Goal: Transaction & Acquisition: Book appointment/travel/reservation

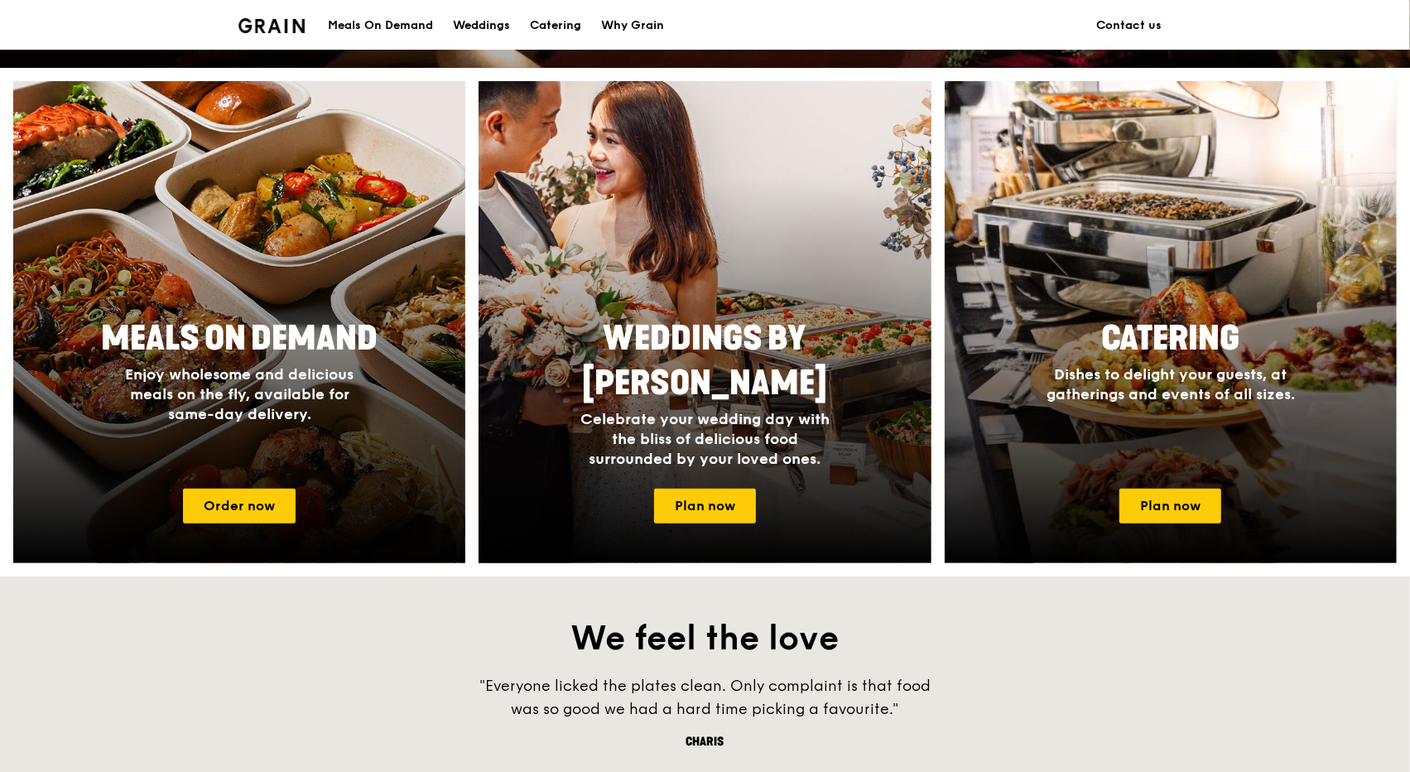
scroll to position [852, 0]
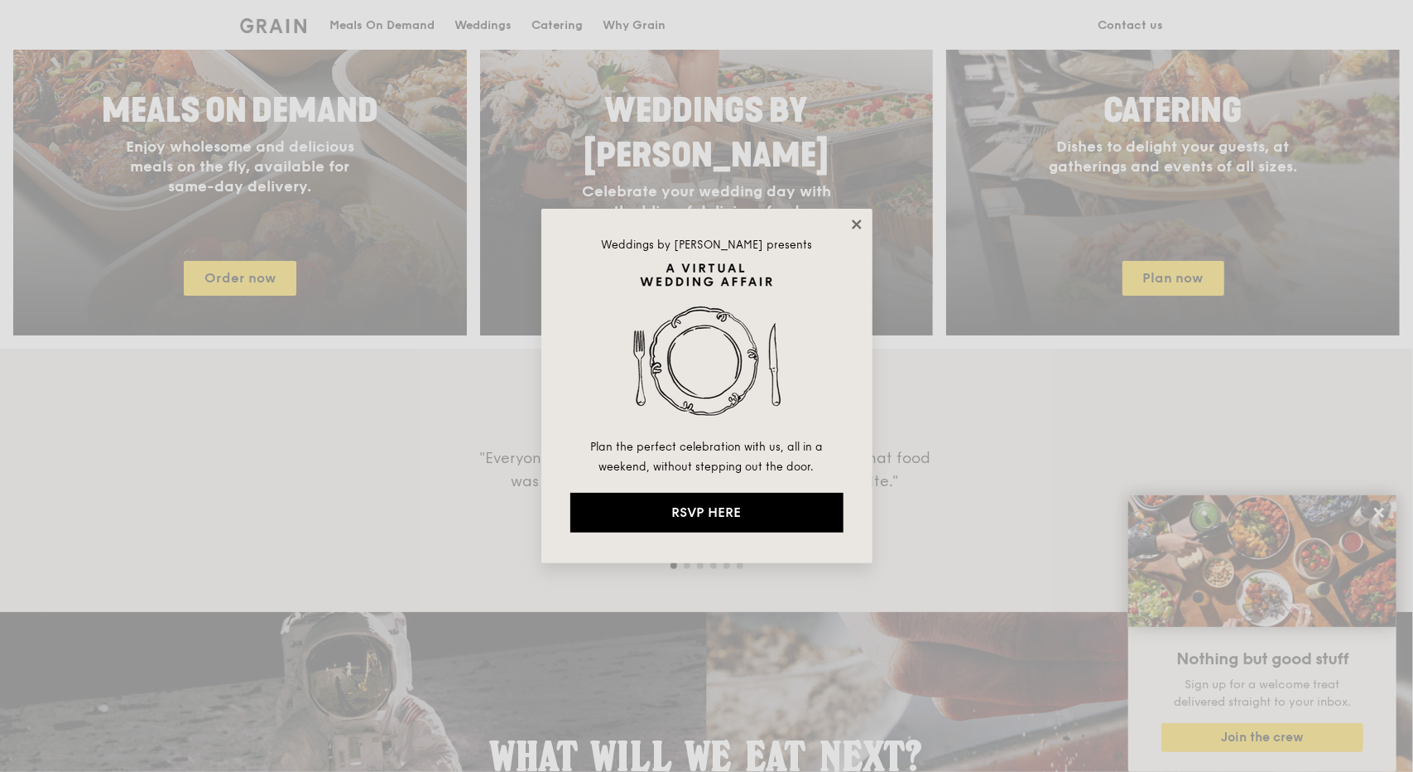
click at [853, 221] on icon at bounding box center [856, 223] width 9 height 9
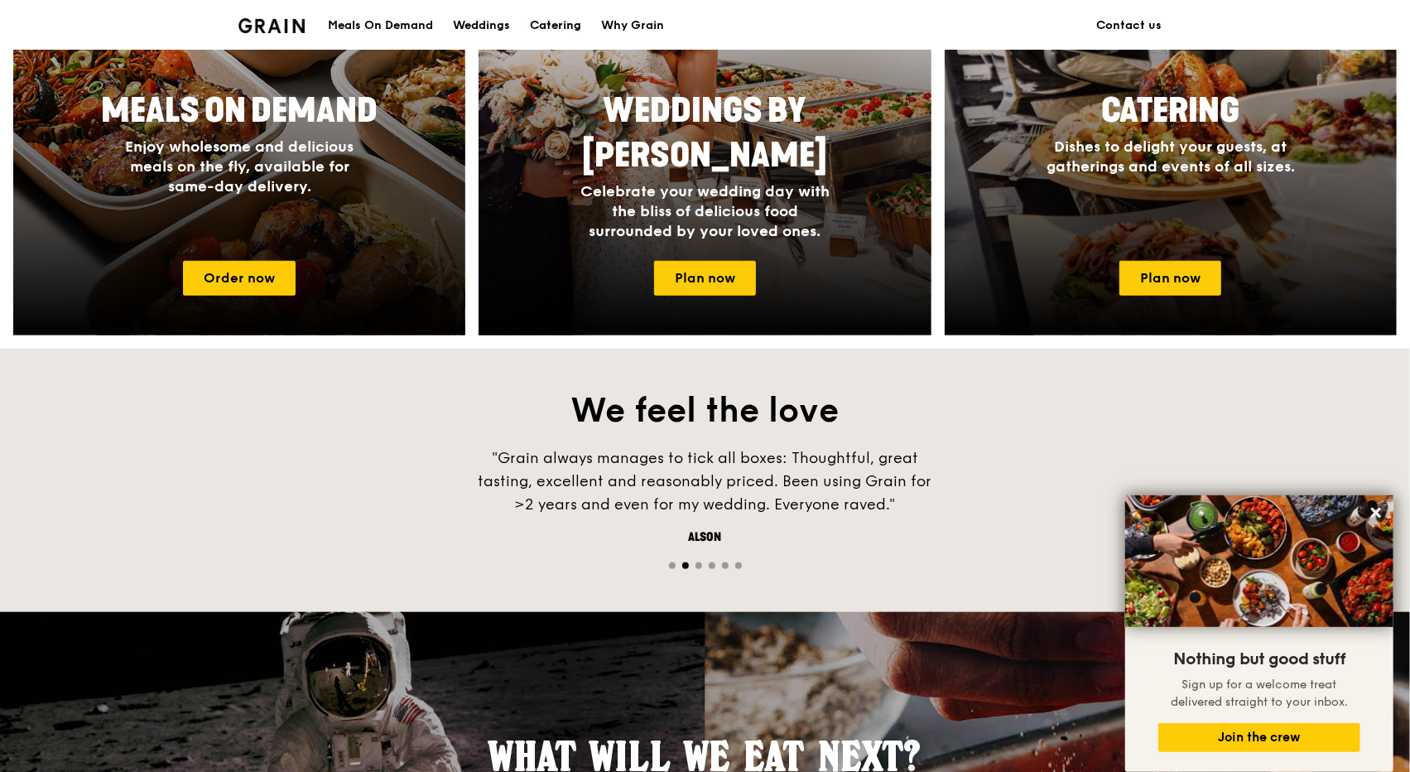
click at [580, 27] on div "Catering" at bounding box center [555, 26] width 51 height 50
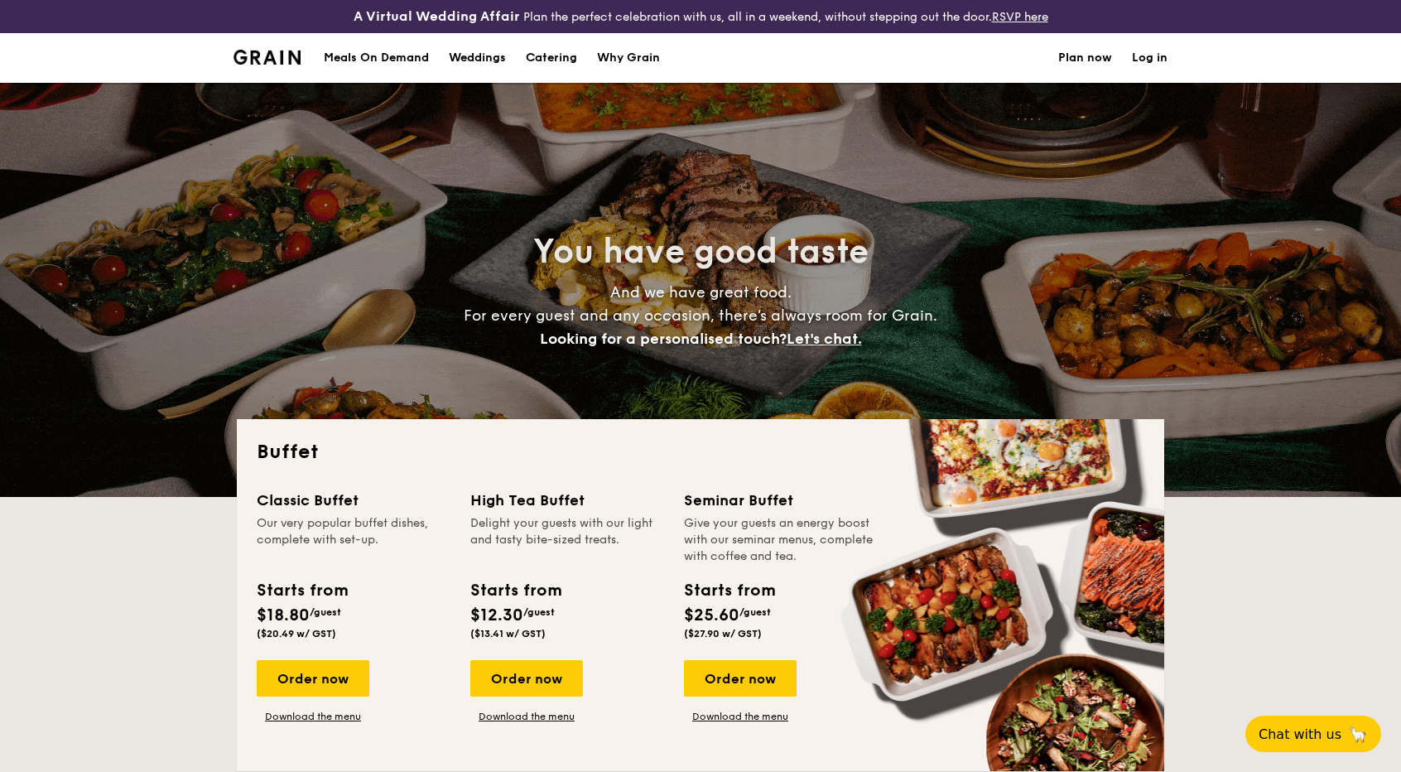
select select
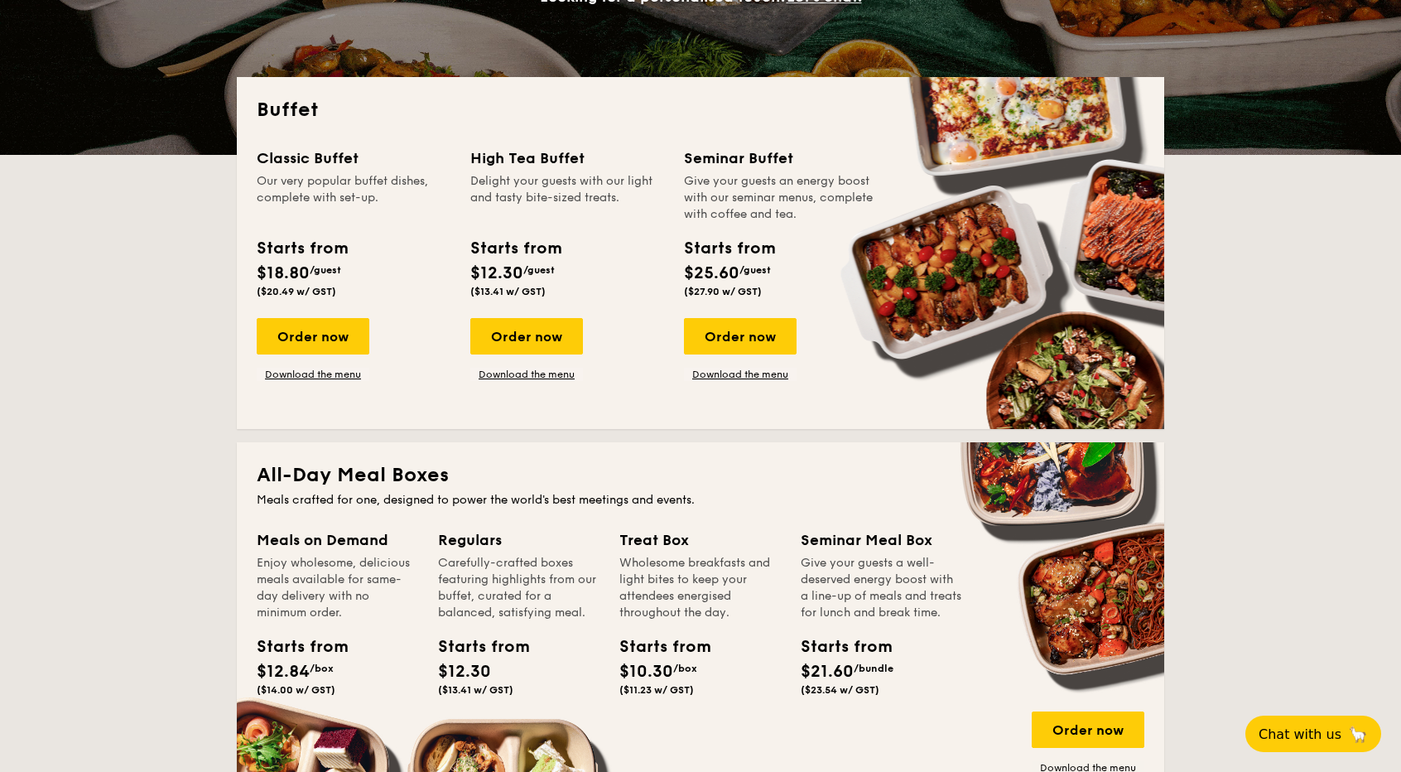
scroll to position [343, 0]
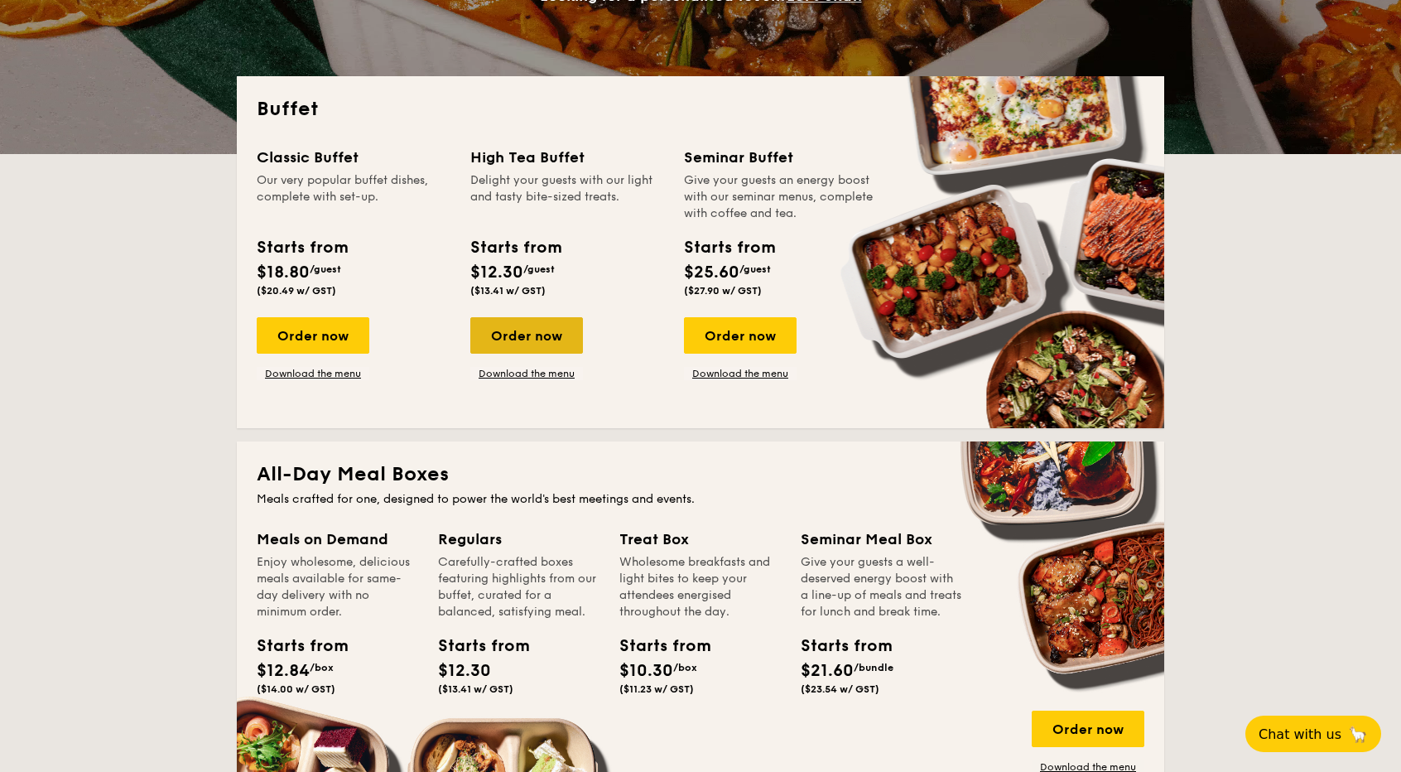
click at [542, 330] on div "Order now" at bounding box center [526, 335] width 113 height 36
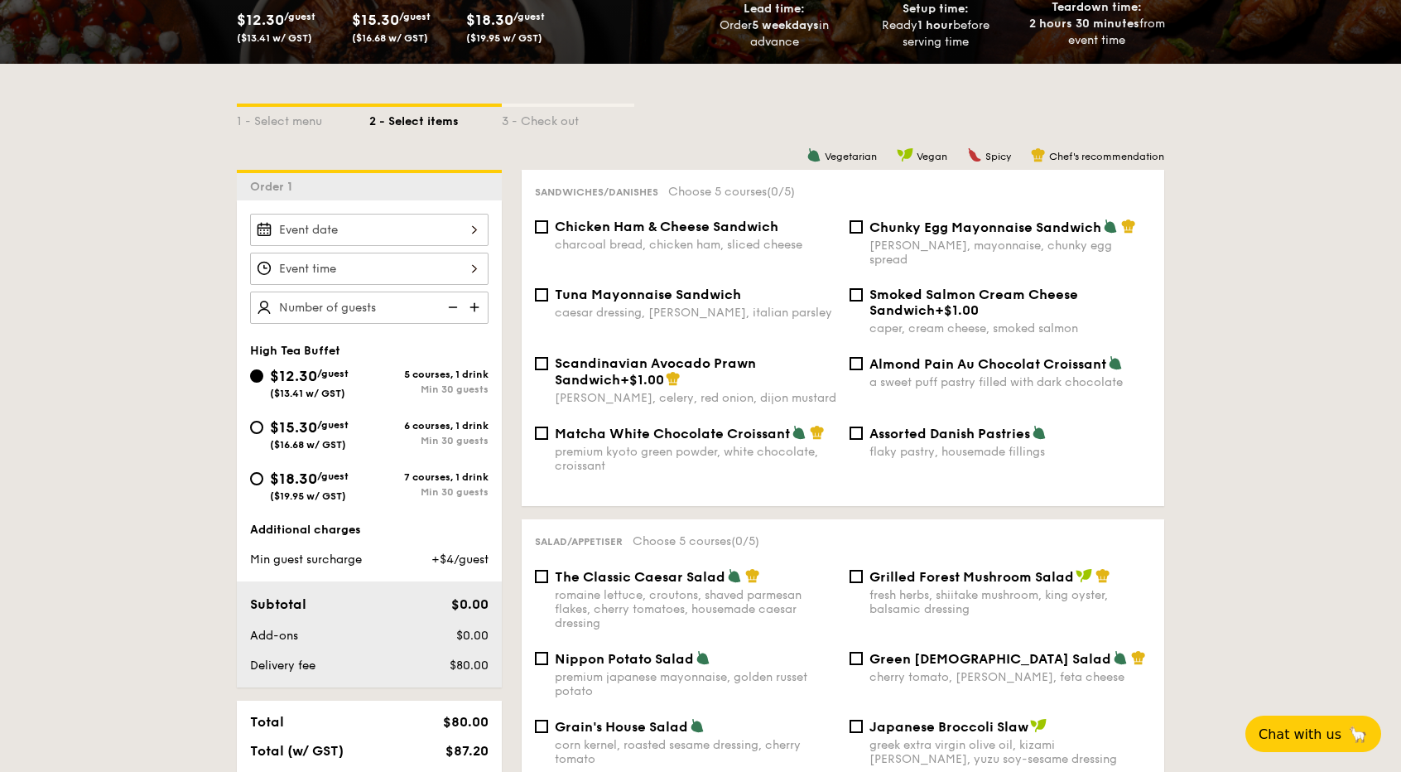
scroll to position [331, 0]
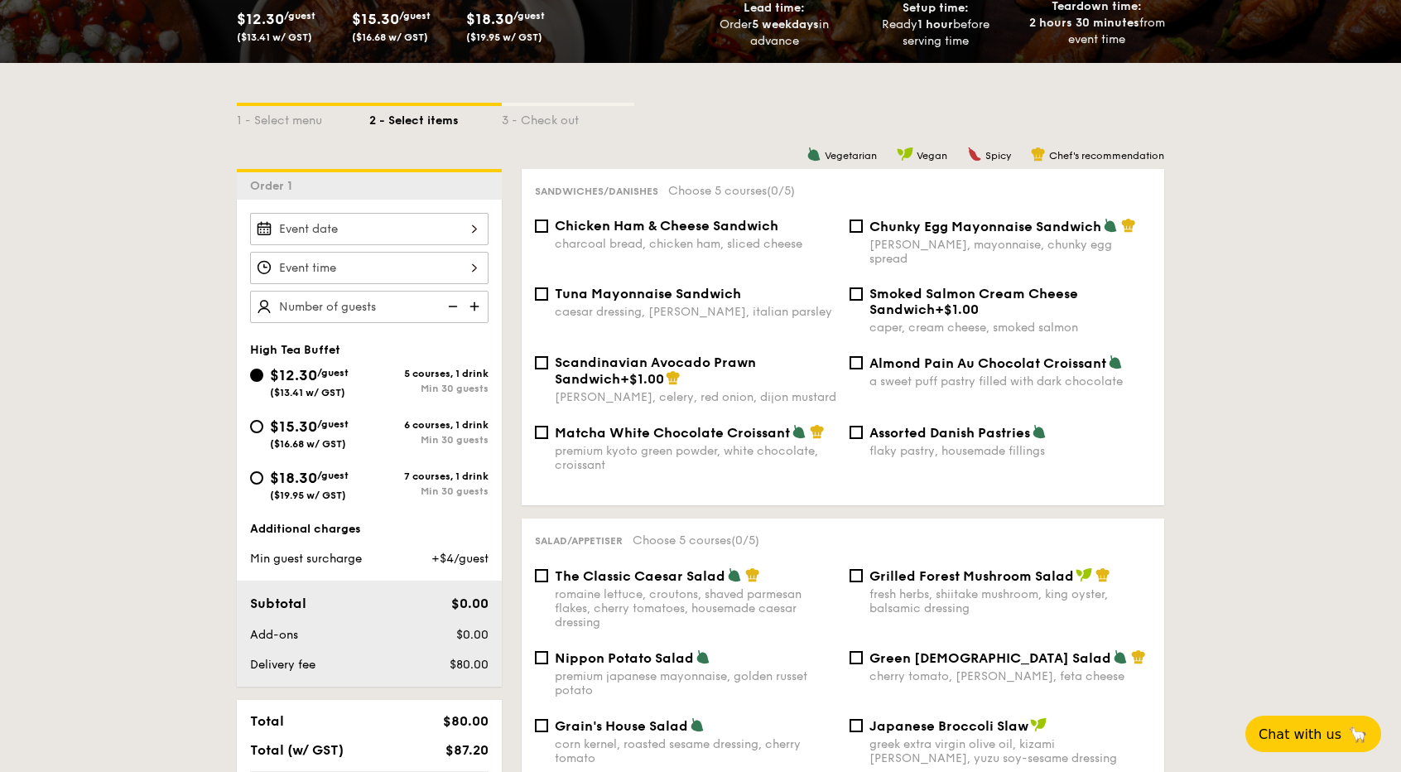
click at [472, 309] on img at bounding box center [476, 306] width 25 height 31
type input "20 guests"
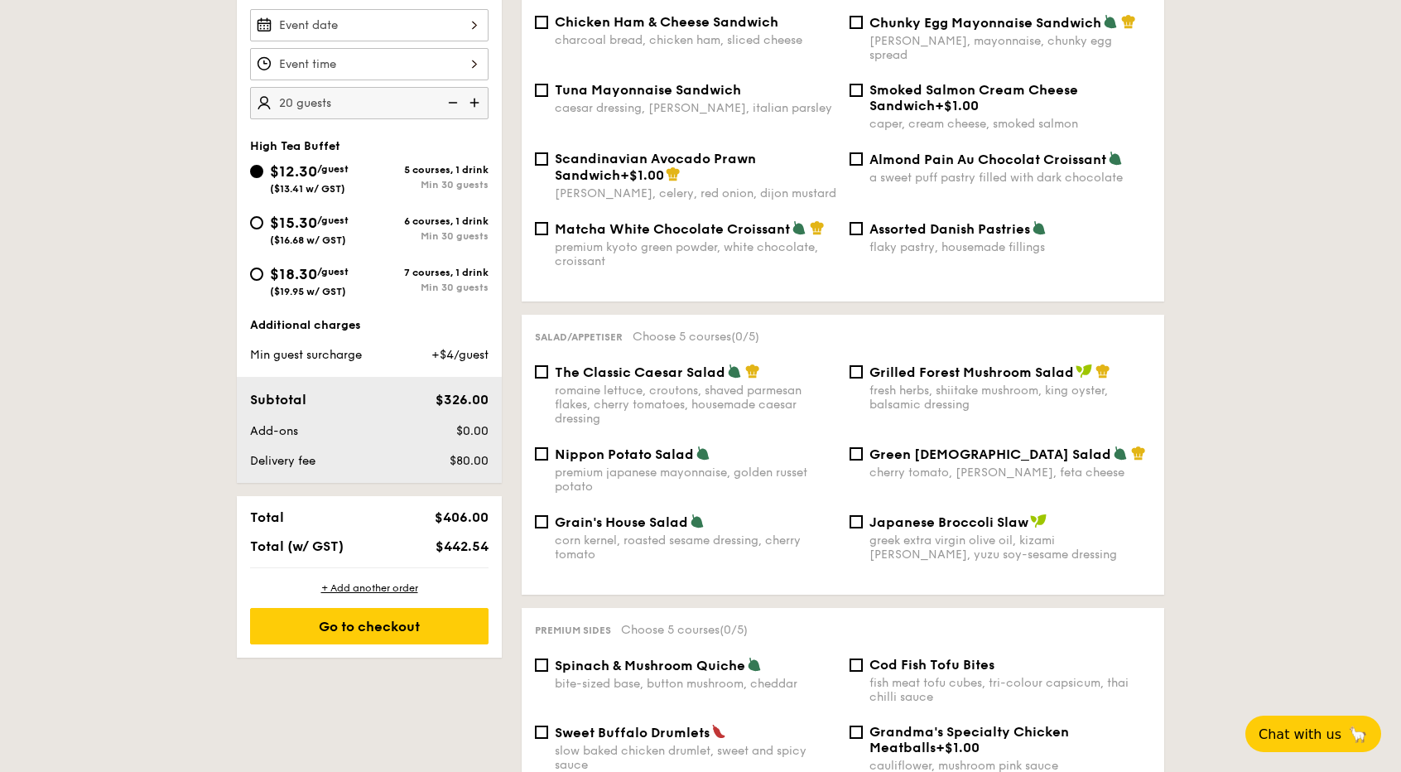
scroll to position [427, 0]
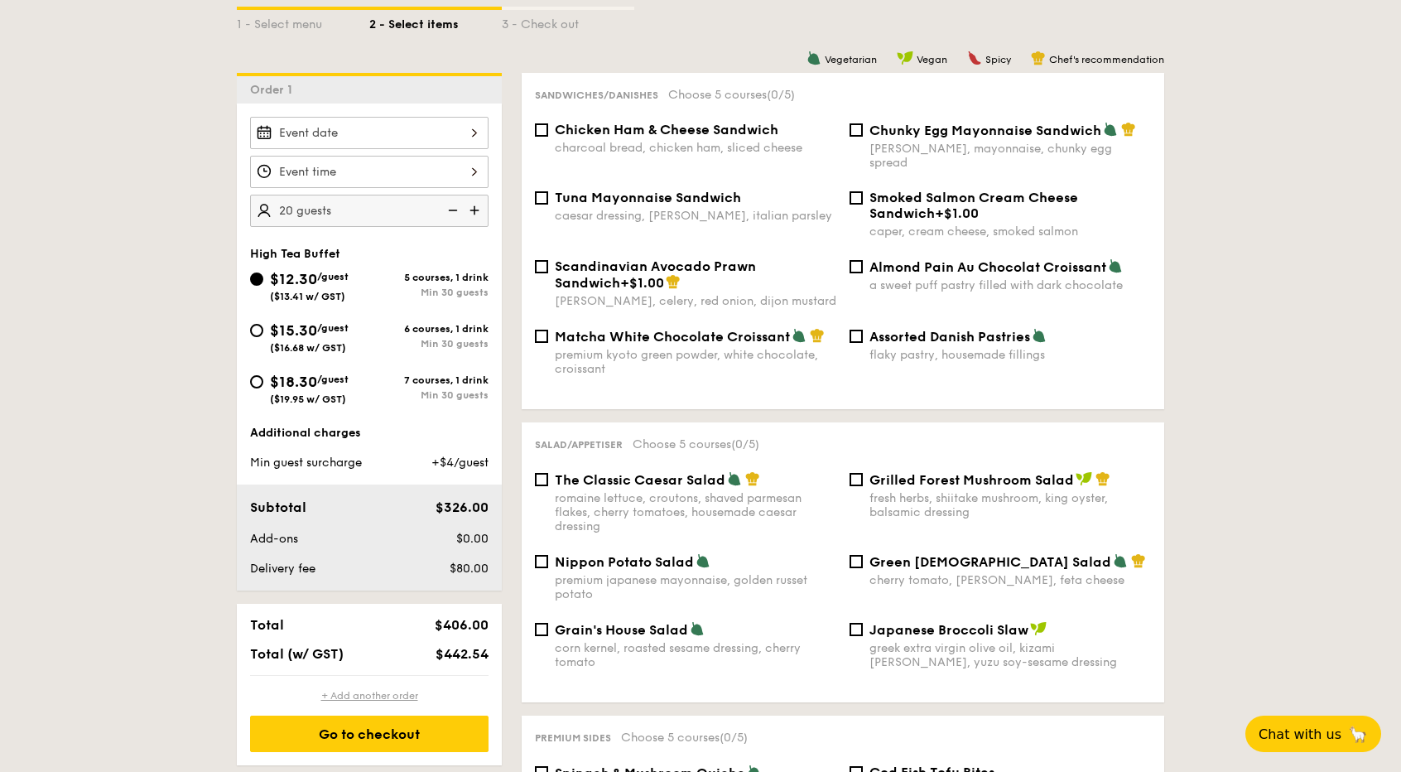
click at [387, 693] on div "+ Add another order" at bounding box center [369, 695] width 238 height 13
radio input "true"
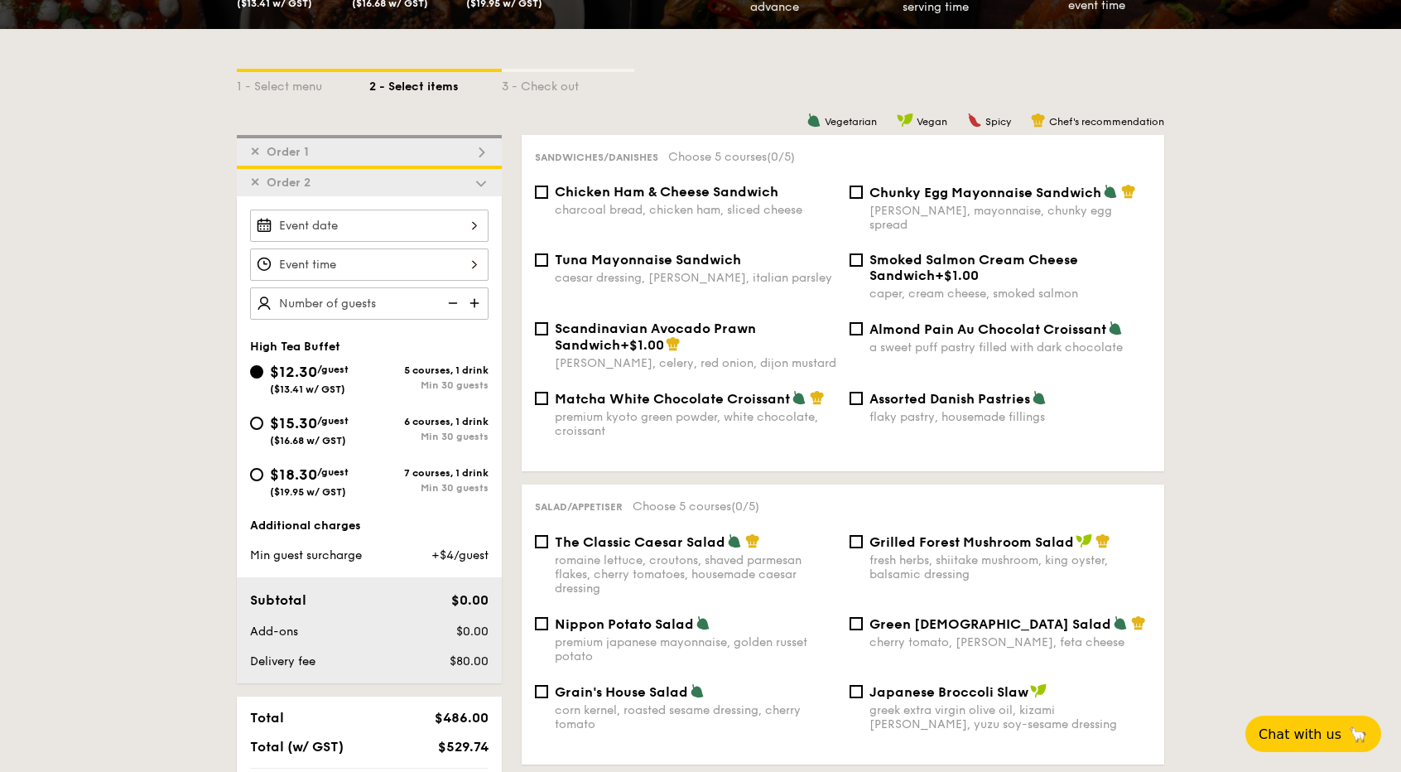
scroll to position [338, 0]
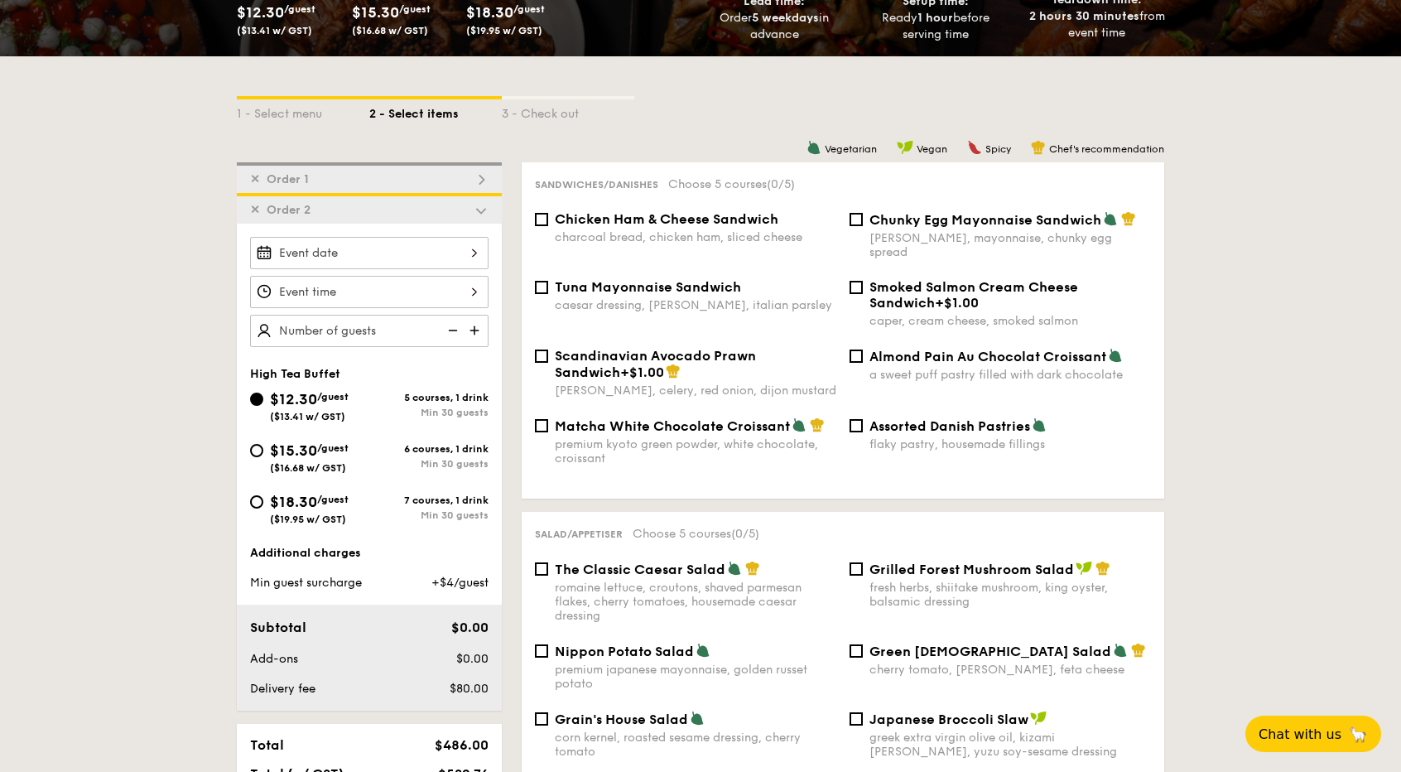
click at [846, 221] on div "Chunky Egg Mayonnaise Sandwich dijon mustard, mayonnaise, chunky egg spread" at bounding box center [1000, 235] width 315 height 48
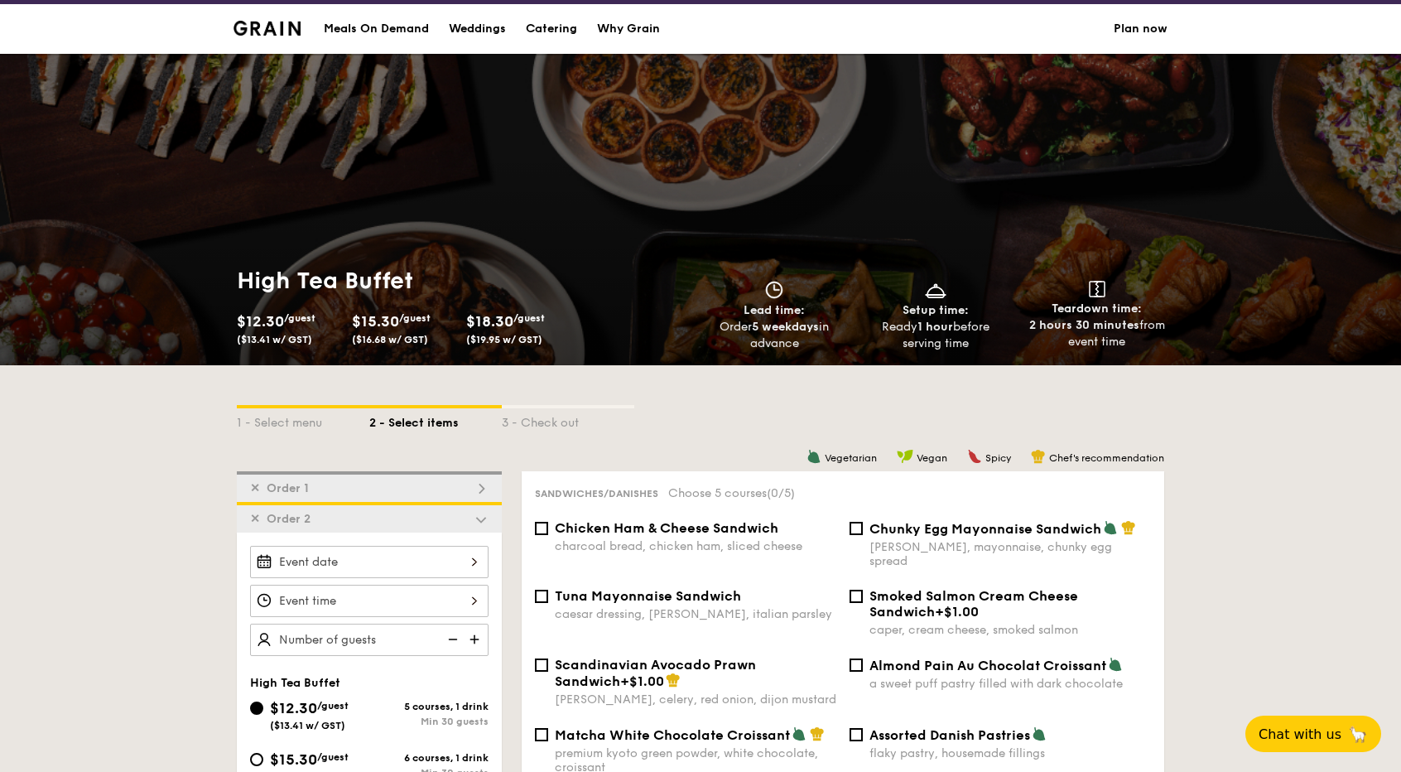
scroll to position [28, 0]
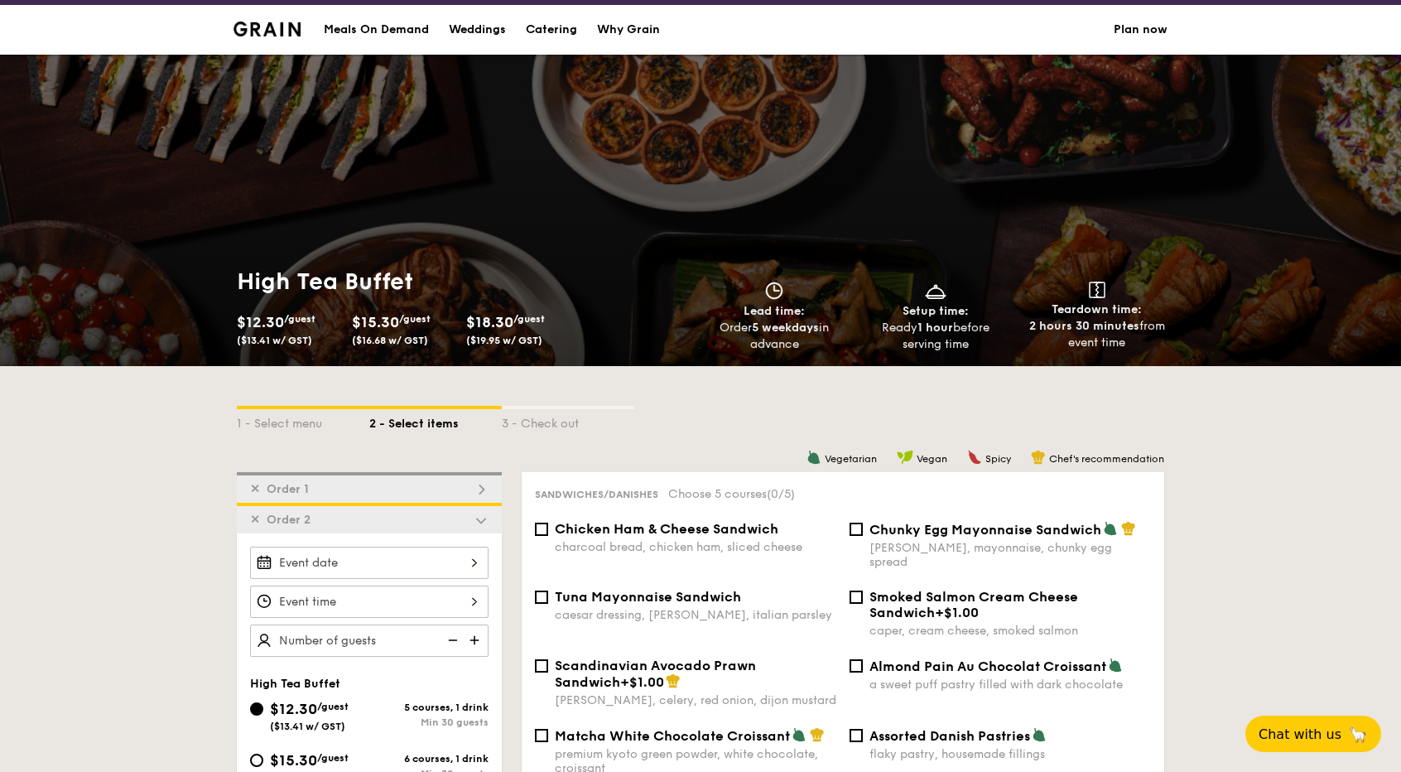
click at [568, 29] on div "Catering" at bounding box center [551, 30] width 51 height 50
select select
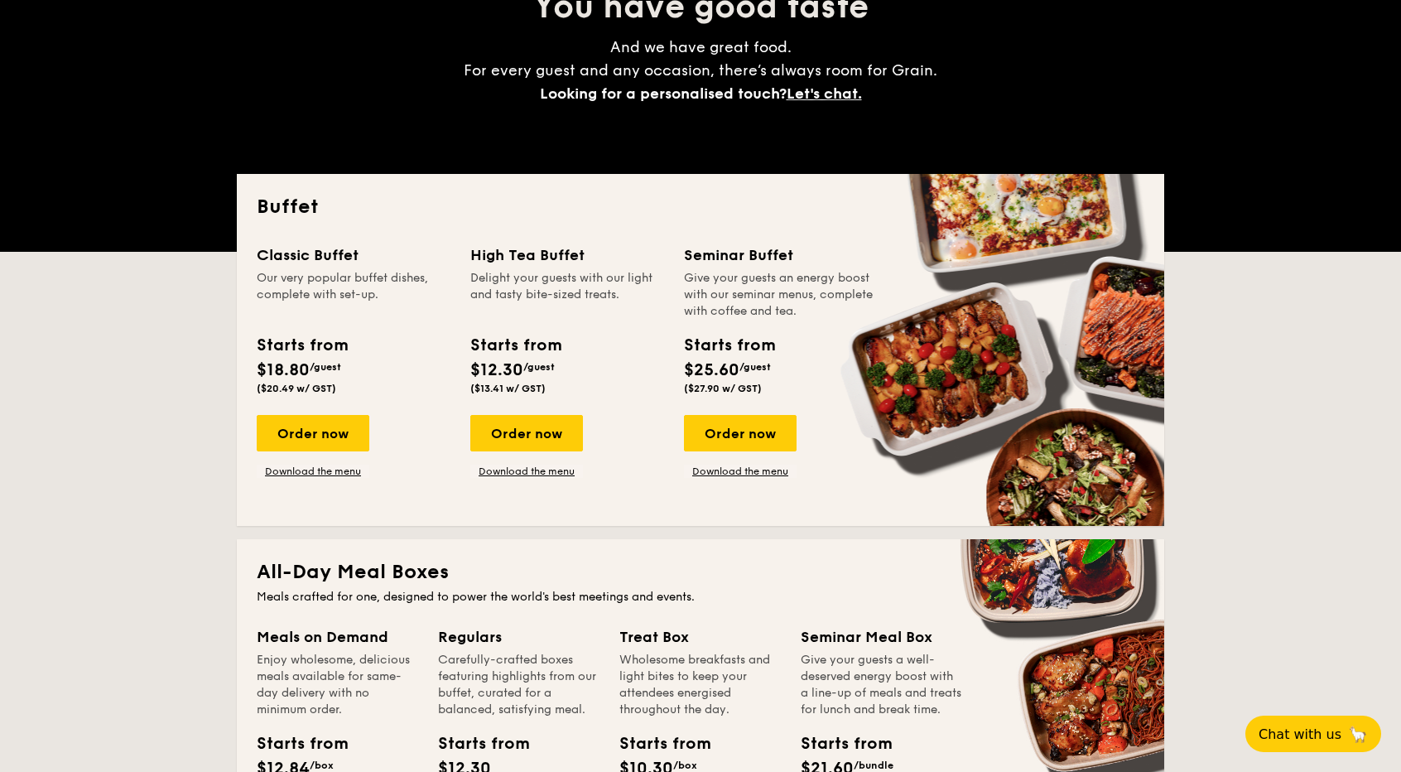
scroll to position [283, 0]
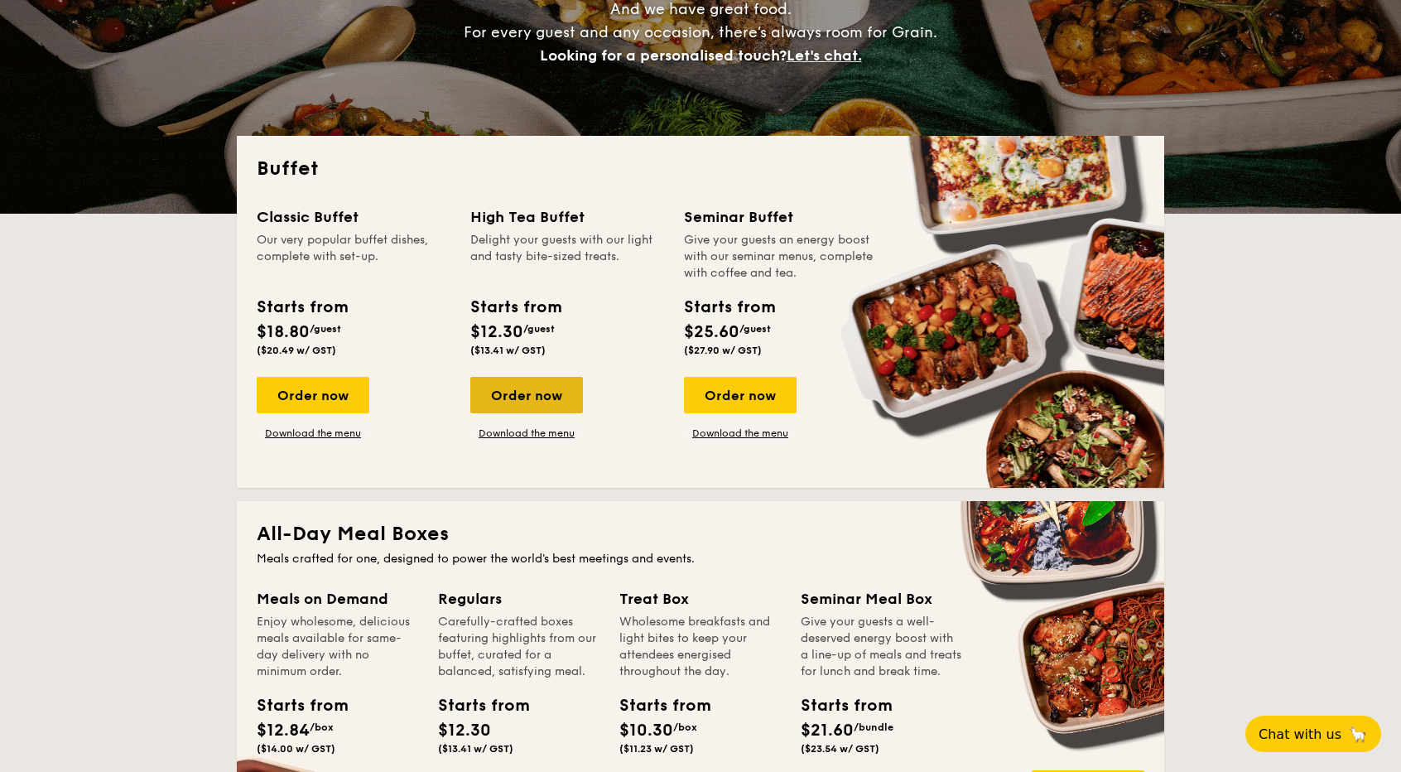
click at [536, 392] on div "Order now" at bounding box center [526, 395] width 113 height 36
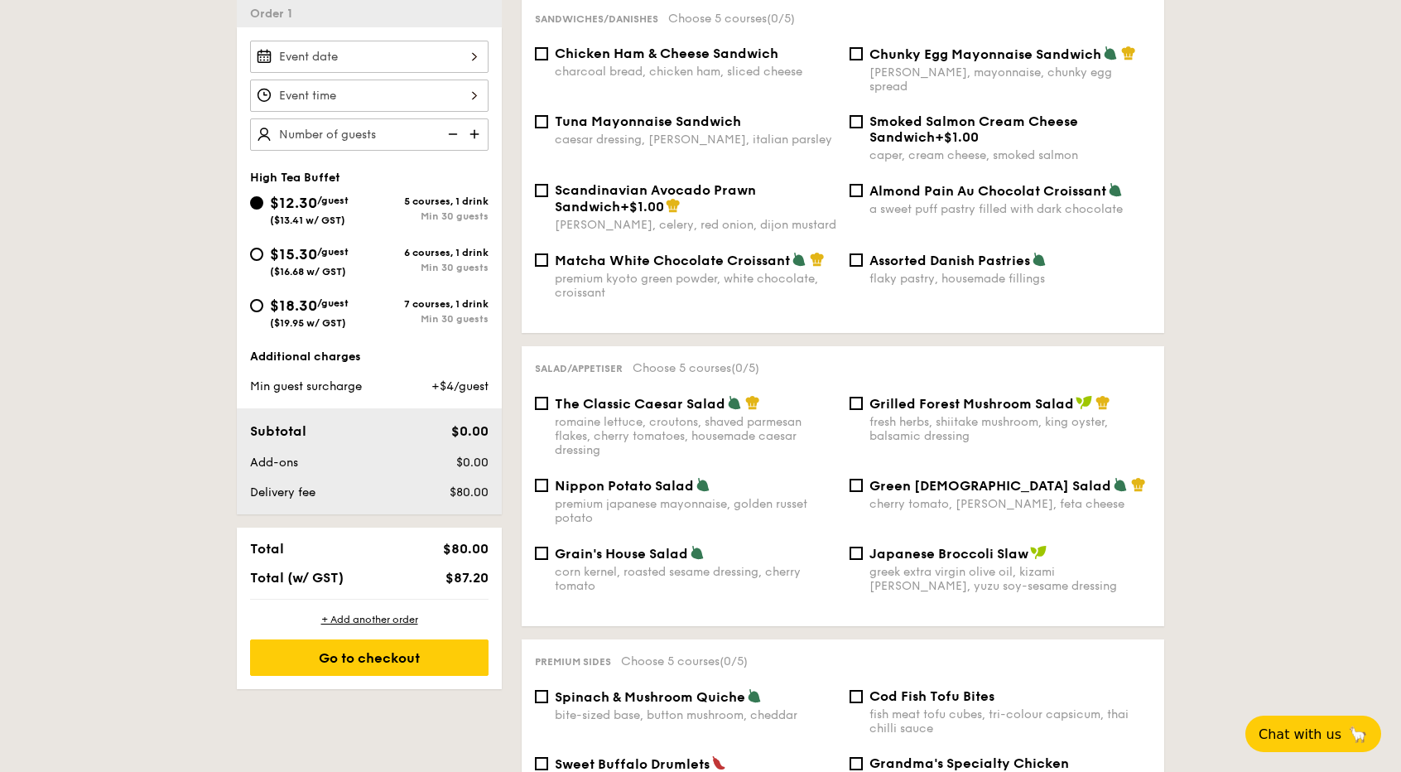
scroll to position [504, 0]
click at [473, 128] on img at bounding box center [476, 133] width 25 height 31
type input "20 guests"
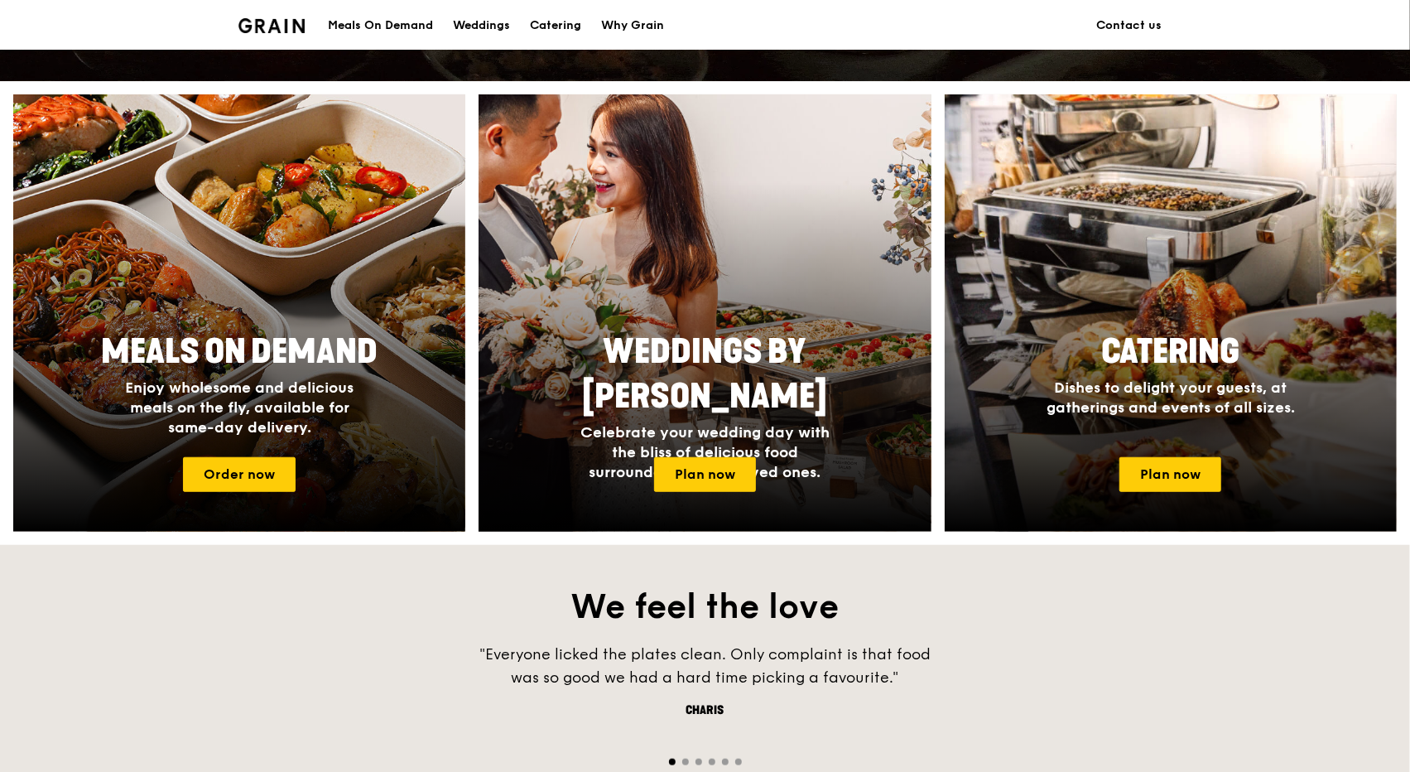
scroll to position [614, 0]
